Goal: Transaction & Acquisition: Purchase product/service

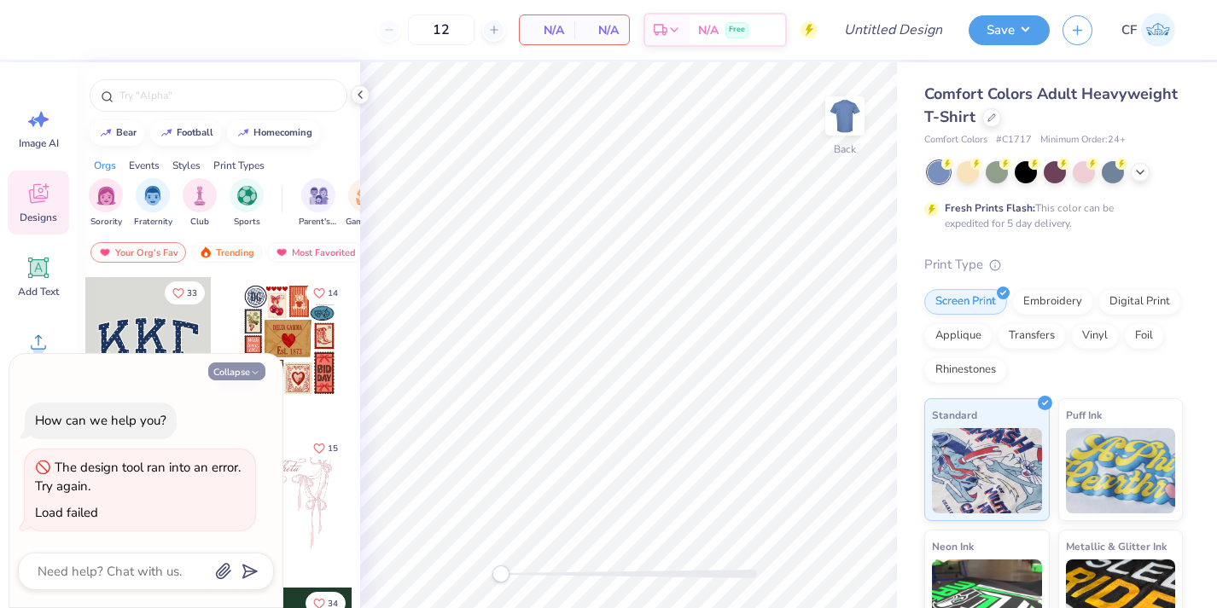
click at [224, 372] on button "Collapse" at bounding box center [236, 372] width 57 height 18
type textarea "x"
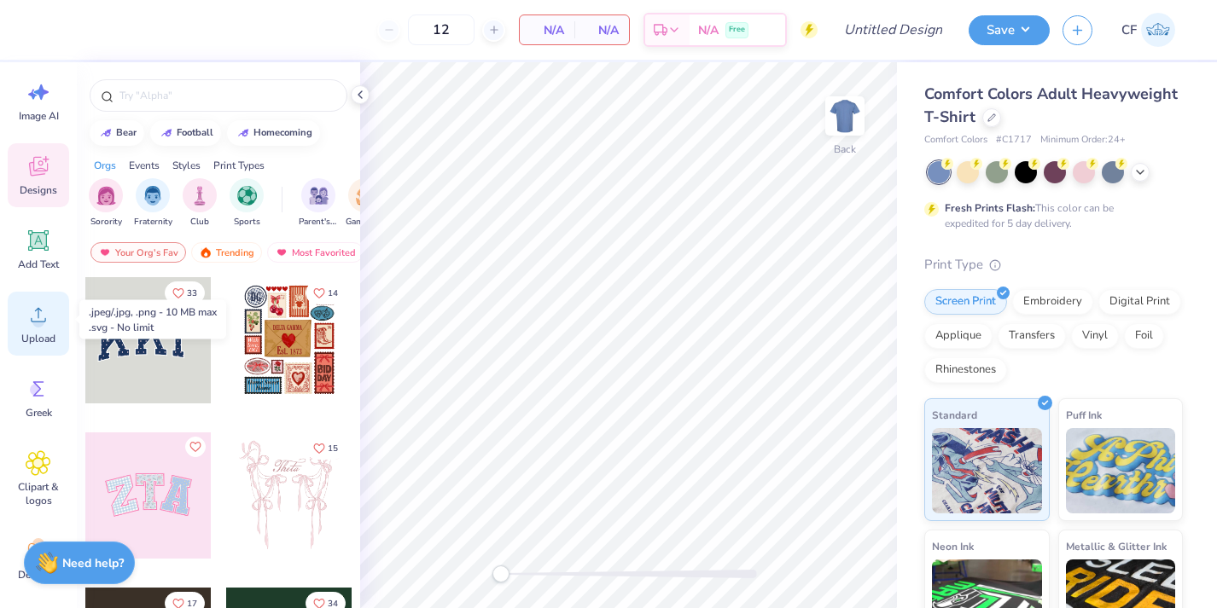
scroll to position [34, 0]
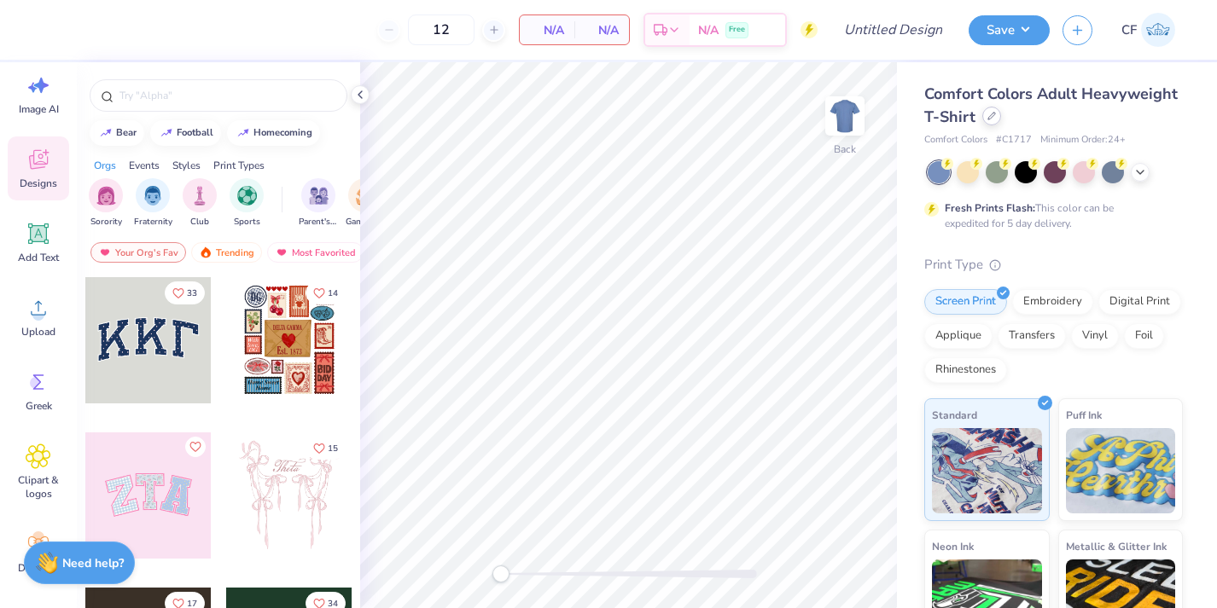
click at [992, 125] on div at bounding box center [991, 116] width 19 height 19
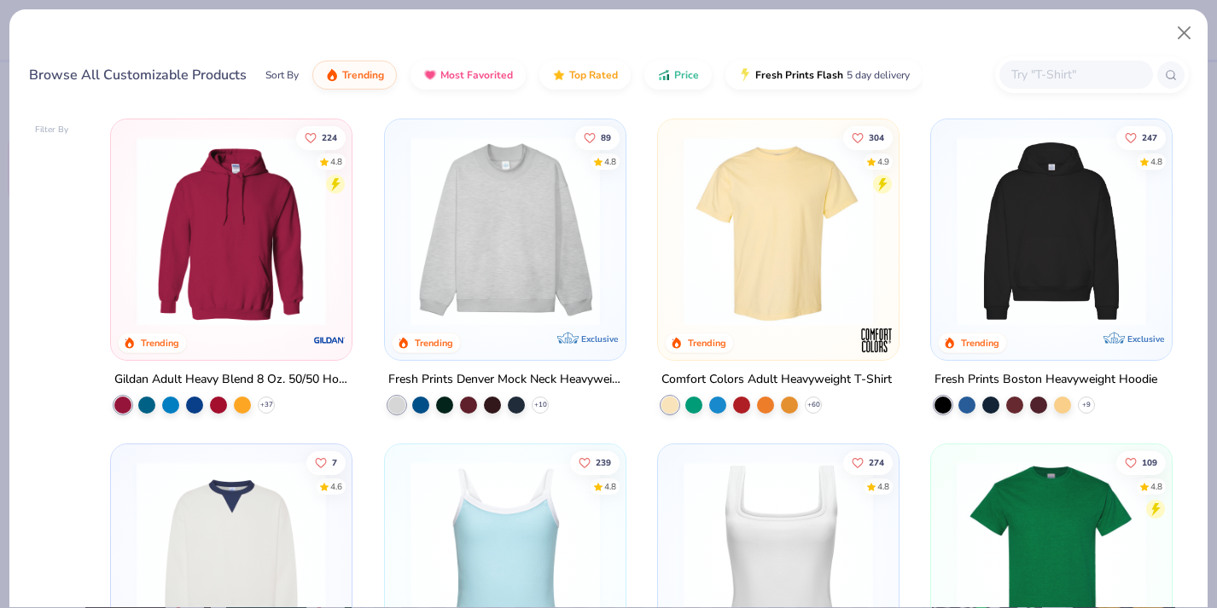
click at [1044, 80] on input "text" at bounding box center [1075, 75] width 131 height 20
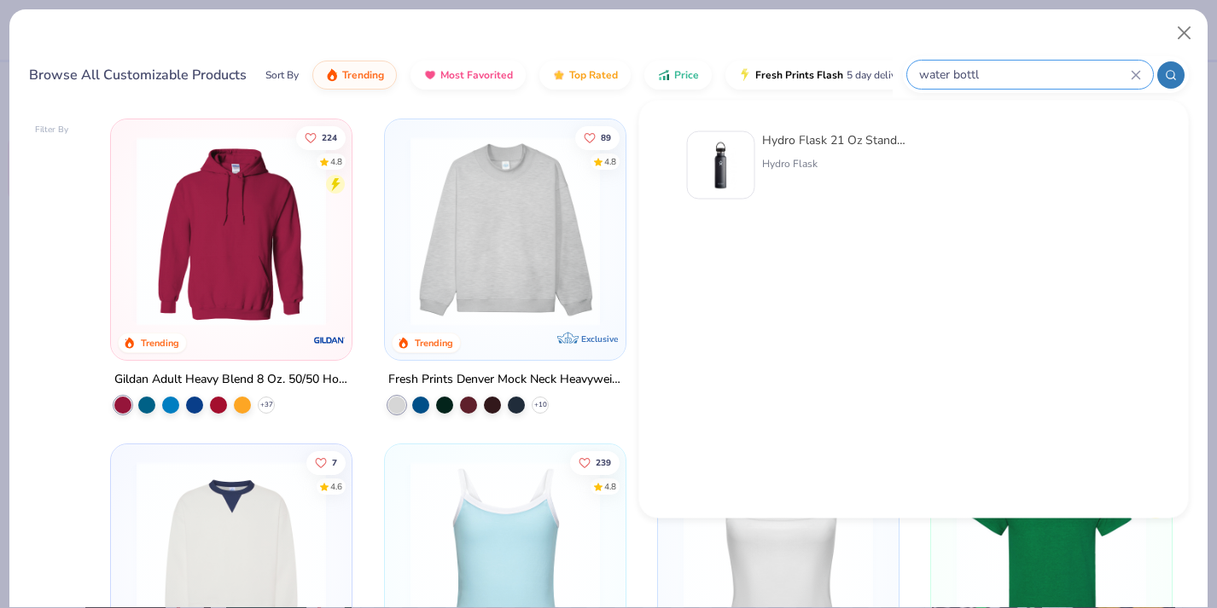
type input "water bottle"
click at [1135, 75] on icon at bounding box center [1136, 75] width 8 height 8
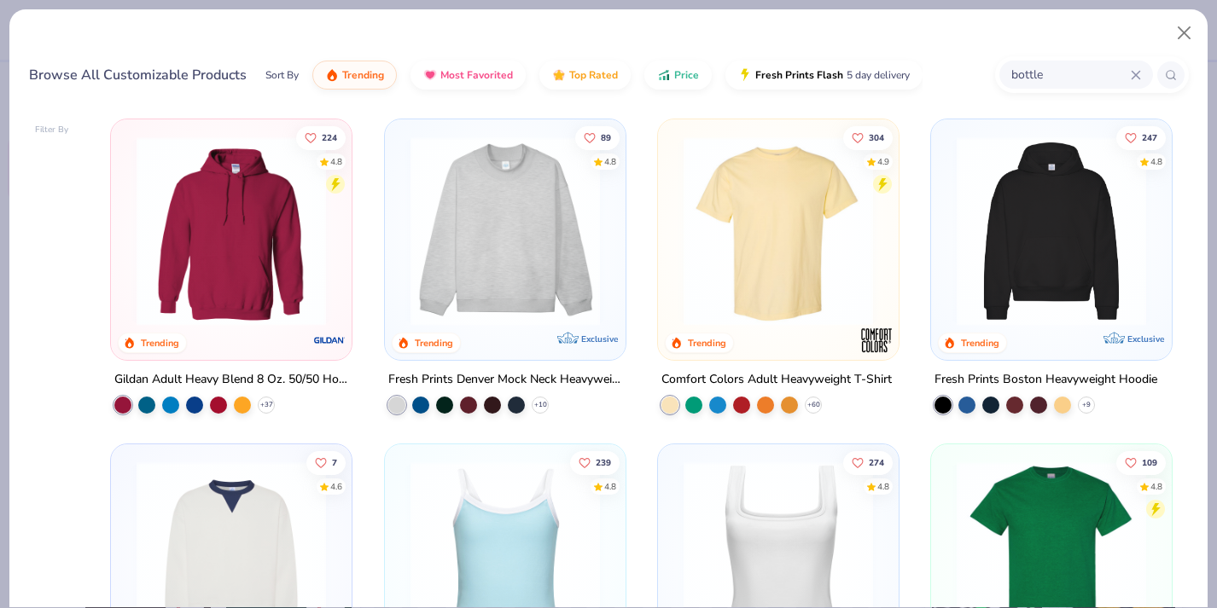
type input "bottle"
